Goal: Task Accomplishment & Management: Use online tool/utility

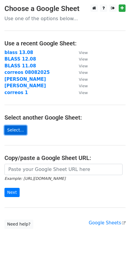
click at [14, 130] on link "Select..." at bounding box center [15, 130] width 22 height 9
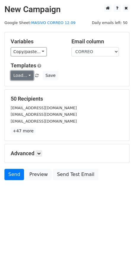
click at [29, 75] on link "Load..." at bounding box center [22, 75] width 23 height 9
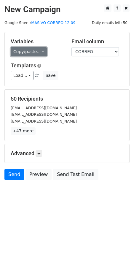
click at [35, 54] on link "Copy/paste..." at bounding box center [29, 51] width 36 height 9
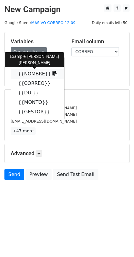
click at [37, 74] on link "{{NOMBRE}}" at bounding box center [37, 74] width 53 height 10
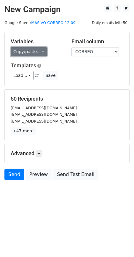
click at [27, 53] on link "Copy/paste..." at bounding box center [29, 51] width 36 height 9
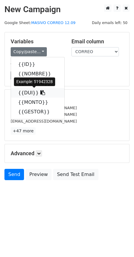
click at [30, 92] on link "{{DUI}}" at bounding box center [37, 93] width 53 height 10
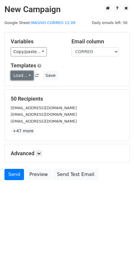
click at [24, 72] on link "Load..." at bounding box center [22, 75] width 23 height 9
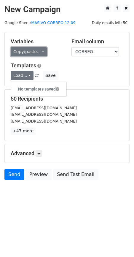
click at [34, 52] on link "Copy/paste..." at bounding box center [29, 51] width 36 height 9
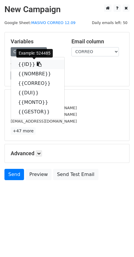
click at [19, 64] on link "{{ID}}" at bounding box center [37, 65] width 53 height 10
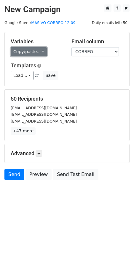
click at [30, 53] on link "Copy/paste..." at bounding box center [29, 51] width 36 height 9
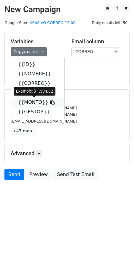
click at [29, 103] on link "{{MONTO}}" at bounding box center [37, 103] width 53 height 10
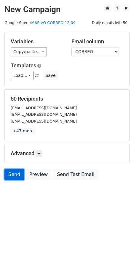
click at [13, 175] on link "Send" at bounding box center [14, 174] width 20 height 11
